Goal: Task Accomplishment & Management: Use online tool/utility

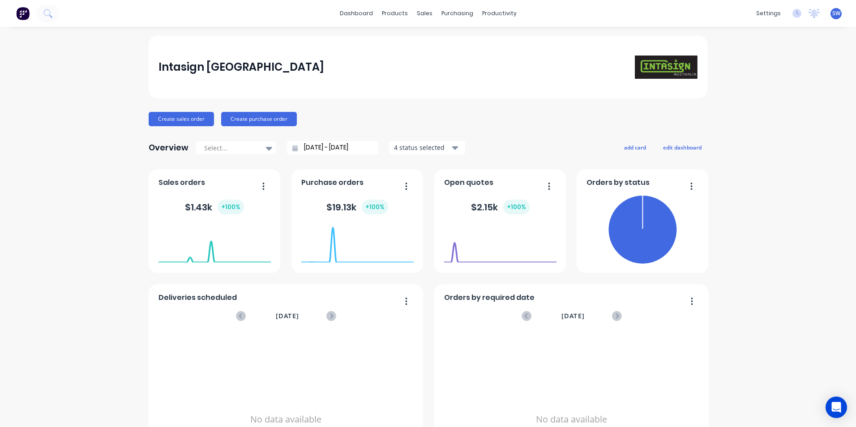
click at [832, 12] on span "SW" at bounding box center [836, 13] width 8 height 8
click at [832, 14] on span "SW" at bounding box center [836, 13] width 8 height 8
click at [762, 109] on button "Sign out" at bounding box center [780, 112] width 119 height 18
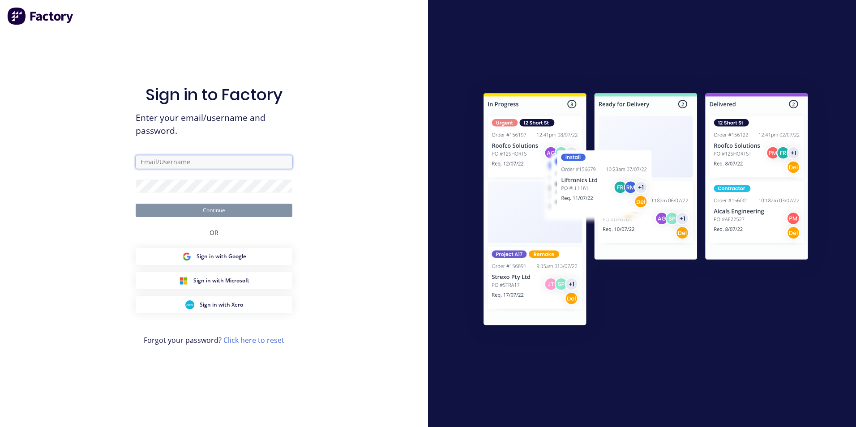
type input "[PERSON_NAME][EMAIL_ADDRESS][DOMAIN_NAME]"
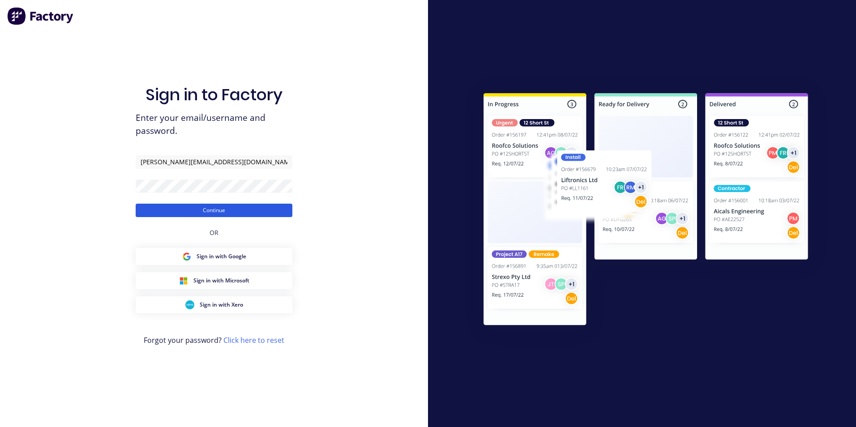
click at [213, 213] on button "Continue" at bounding box center [214, 210] width 157 height 13
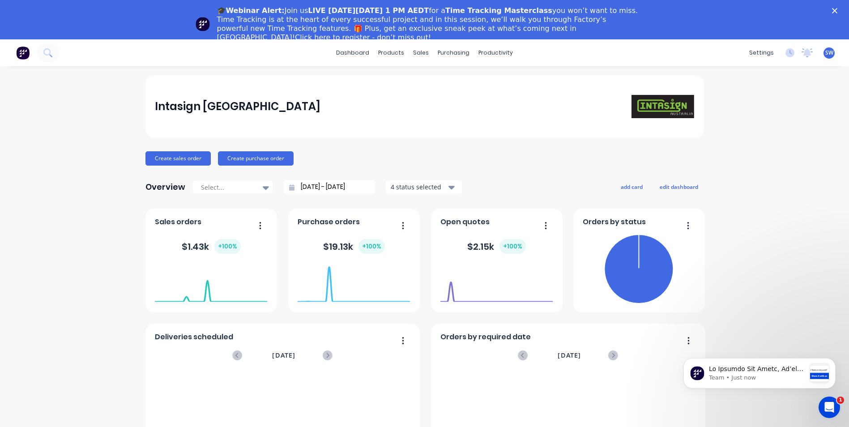
click at [837, 11] on icon "Close" at bounding box center [834, 10] width 5 height 5
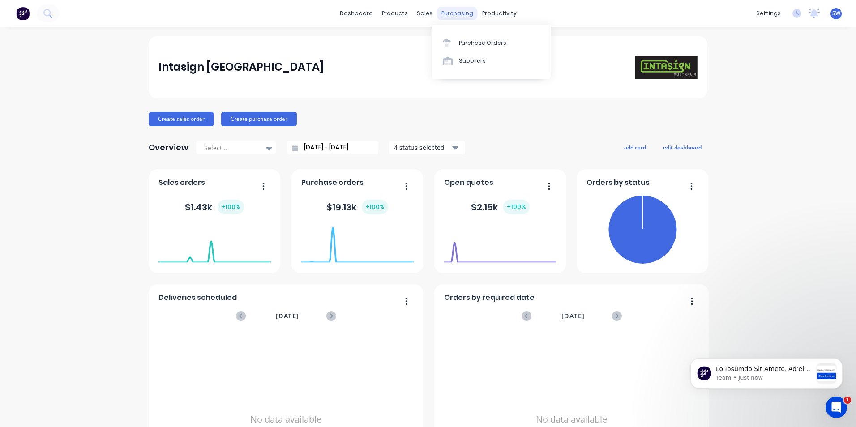
click at [449, 15] on div "purchasing" at bounding box center [457, 13] width 41 height 13
click at [469, 39] on div "Purchase Orders" at bounding box center [482, 43] width 47 height 8
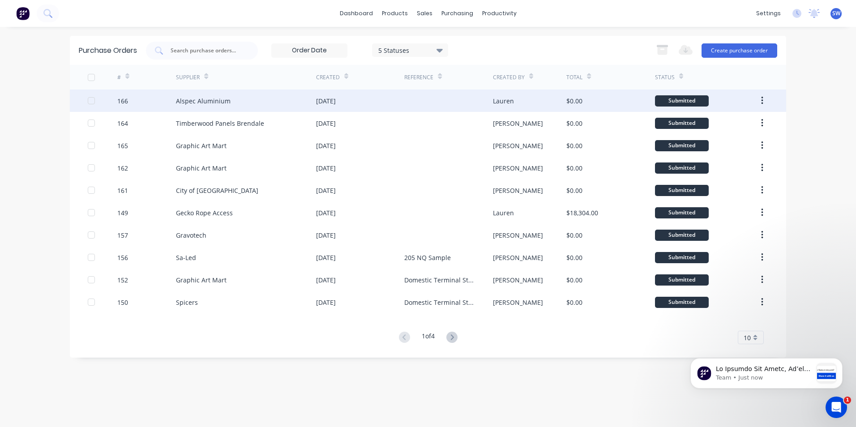
click at [328, 101] on div "[DATE]" at bounding box center [326, 100] width 20 height 9
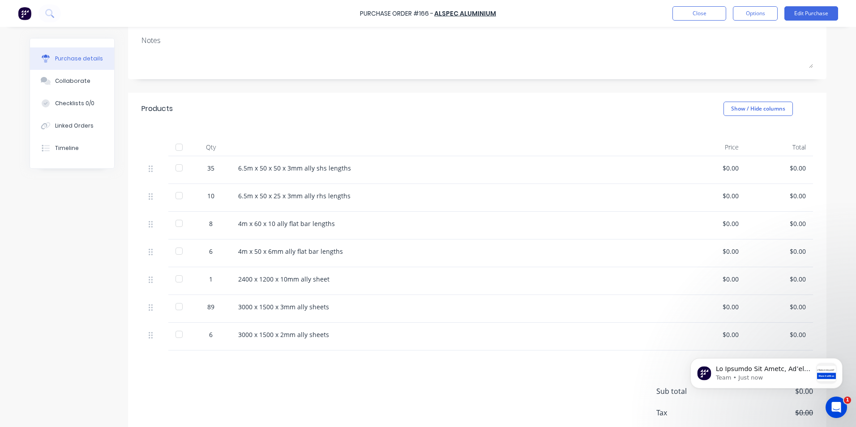
scroll to position [167, 0]
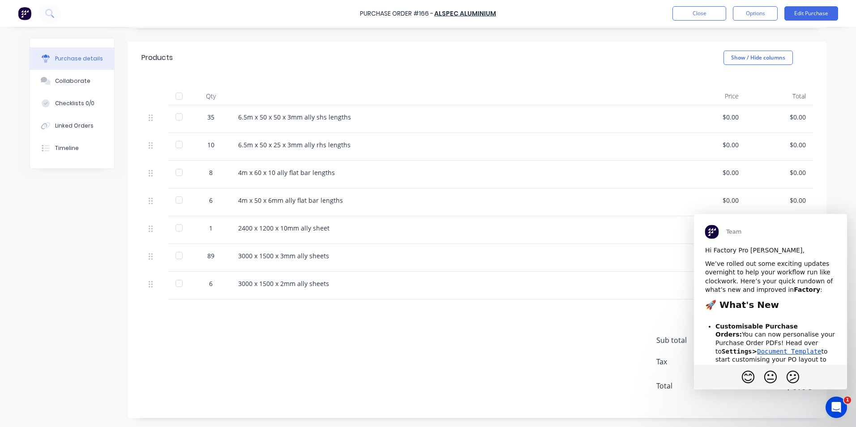
scroll to position [0, 0]
click at [830, 230] on span "Close" at bounding box center [830, 230] width 32 height 32
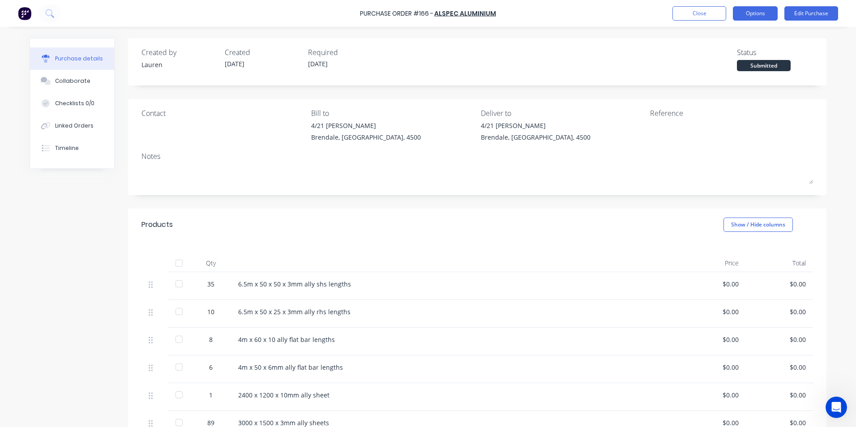
click at [763, 13] on button "Options" at bounding box center [755, 13] width 45 height 14
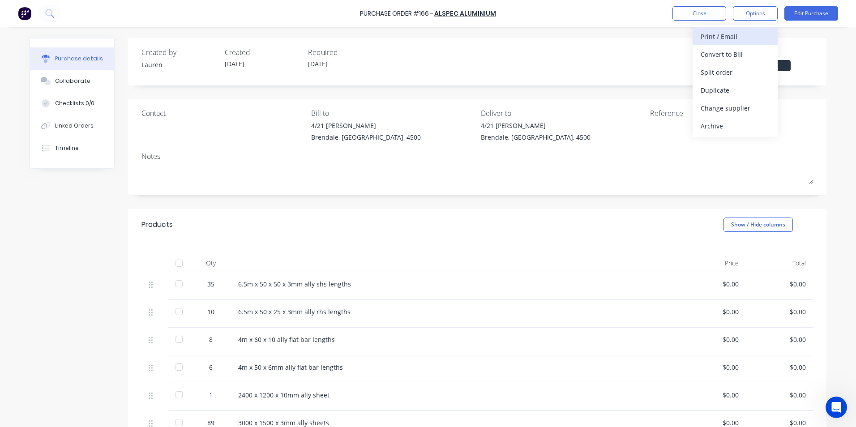
click at [714, 34] on div "Print / Email" at bounding box center [734, 36] width 69 height 13
click at [714, 55] on div "With pricing" at bounding box center [734, 54] width 69 height 13
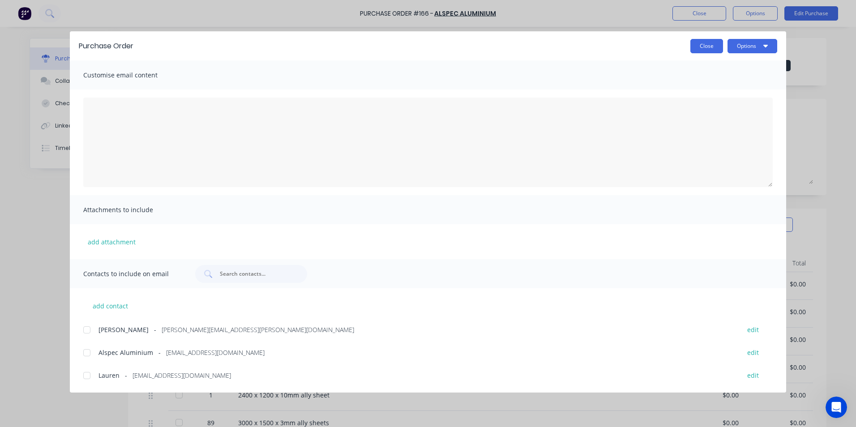
click at [712, 49] on button "Close" at bounding box center [706, 46] width 33 height 14
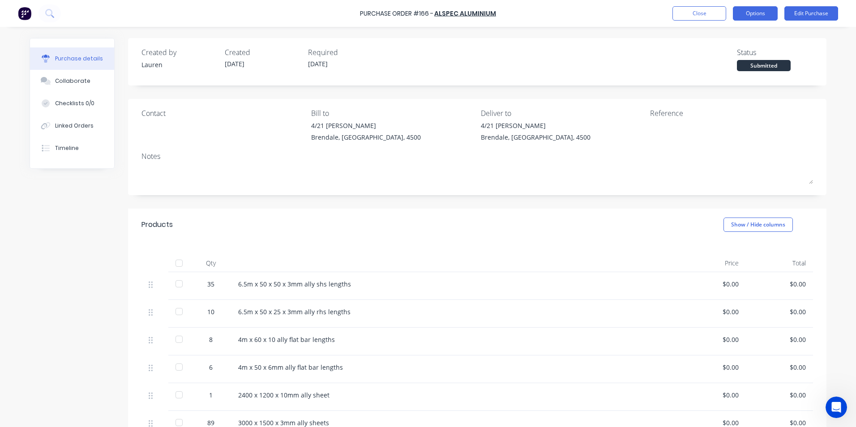
click at [760, 12] on button "Options" at bounding box center [755, 13] width 45 height 14
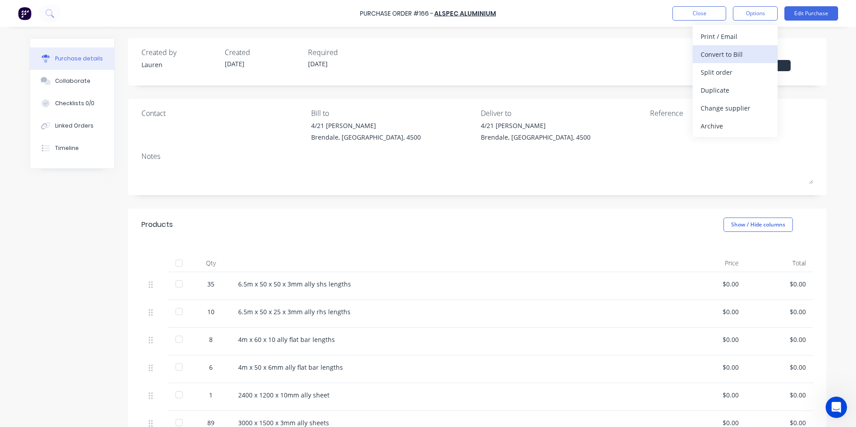
click at [714, 54] on div "Convert to Bill" at bounding box center [734, 54] width 69 height 13
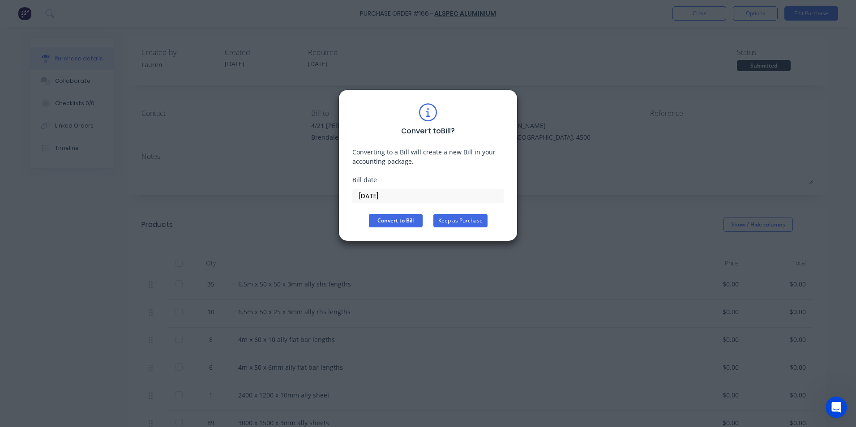
click at [453, 223] on button "Keep as Purchase" at bounding box center [460, 220] width 54 height 13
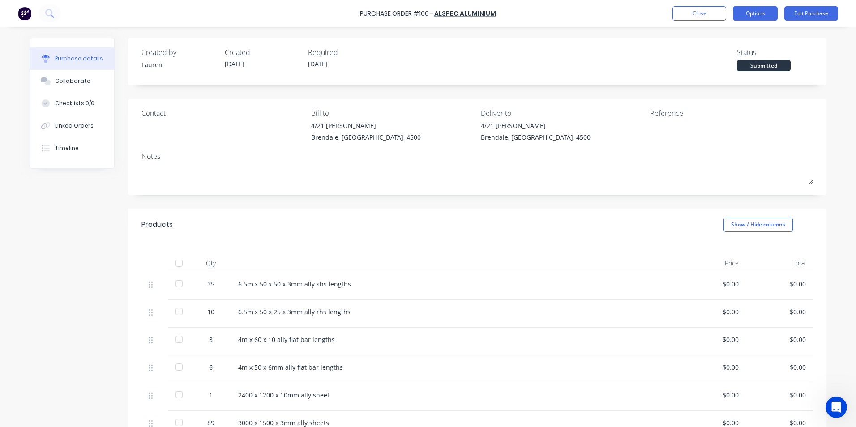
click at [757, 12] on button "Options" at bounding box center [755, 13] width 45 height 14
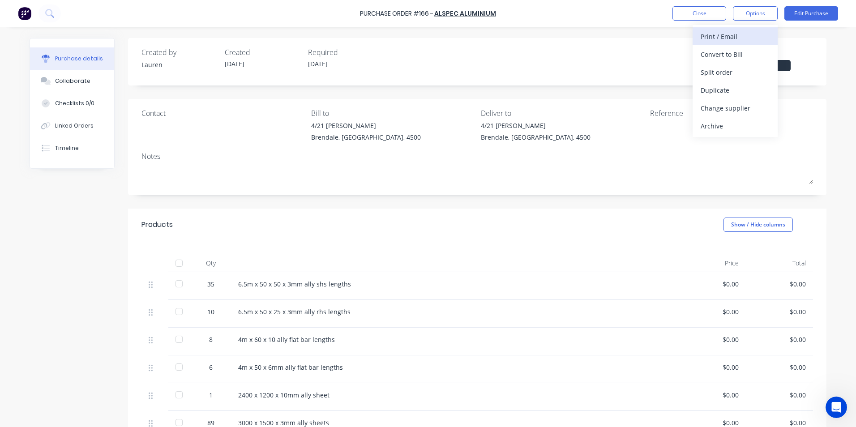
click at [711, 35] on div "Print / Email" at bounding box center [734, 36] width 69 height 13
click at [710, 72] on div "Without pricing" at bounding box center [734, 72] width 69 height 13
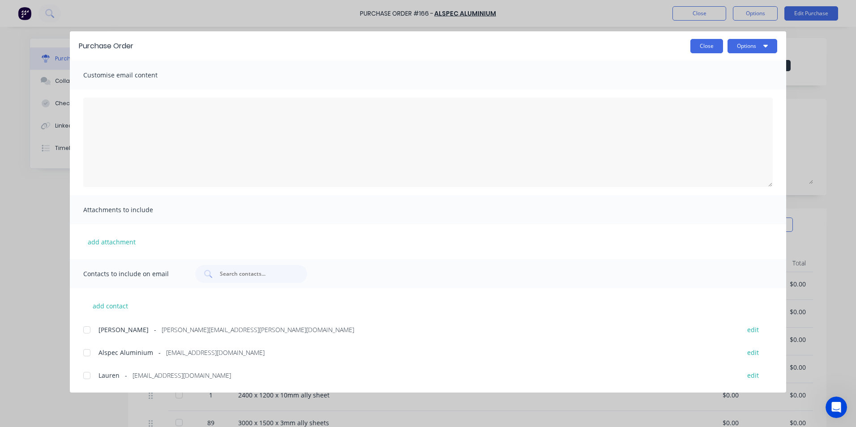
click at [710, 43] on button "Close" at bounding box center [706, 46] width 33 height 14
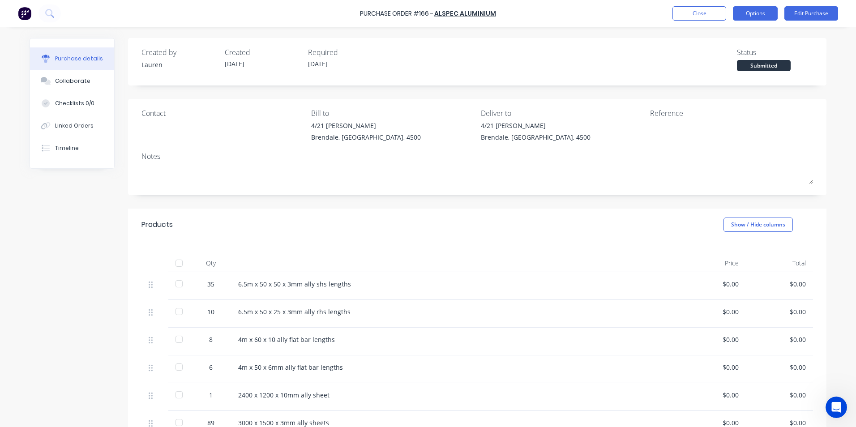
click at [751, 15] on button "Options" at bounding box center [755, 13] width 45 height 14
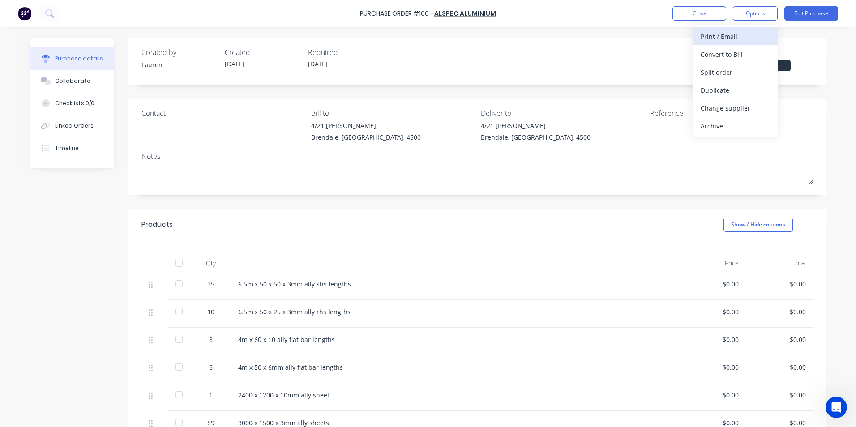
click at [705, 34] on div "Print / Email" at bounding box center [734, 36] width 69 height 13
click at [707, 34] on div "Print / Email" at bounding box center [734, 36] width 69 height 13
click at [712, 71] on div "Without pricing" at bounding box center [734, 72] width 69 height 13
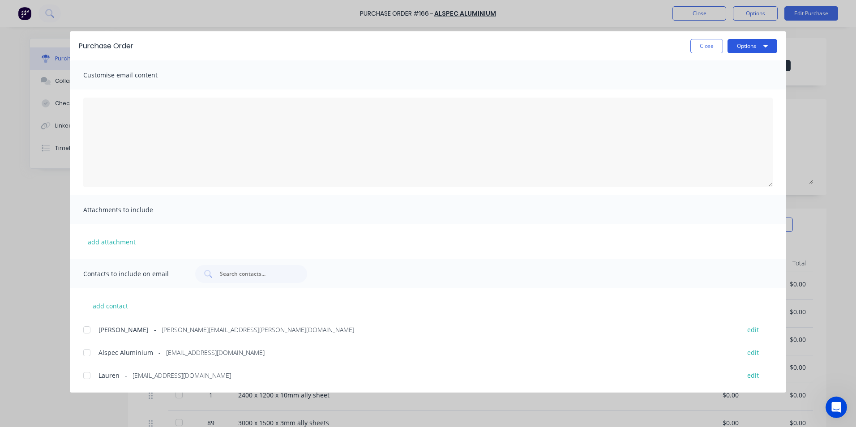
click at [753, 47] on button "Options" at bounding box center [752, 46] width 50 height 14
click at [716, 85] on div "Print" at bounding box center [734, 86] width 69 height 13
click at [711, 47] on button "Close" at bounding box center [706, 46] width 33 height 14
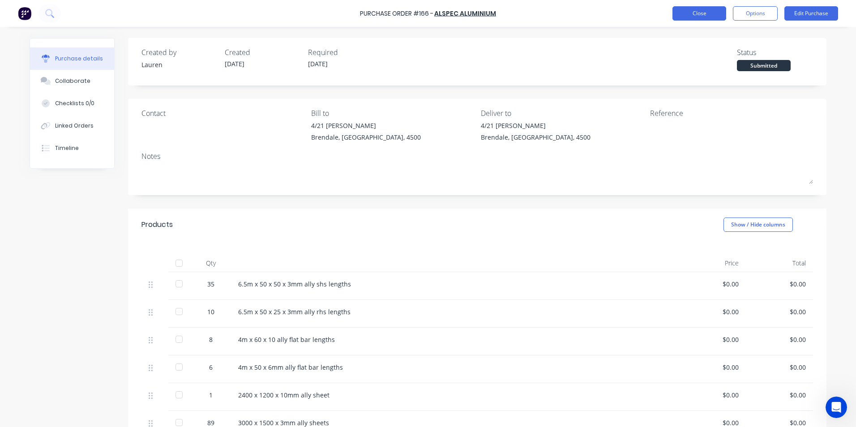
click at [702, 15] on button "Close" at bounding box center [699, 13] width 54 height 14
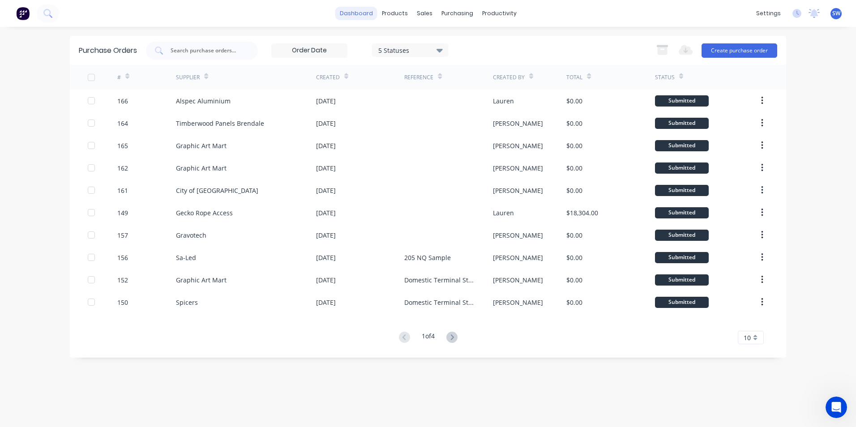
click at [359, 15] on link "dashboard" at bounding box center [356, 13] width 42 height 13
